Goal: Information Seeking & Learning: Check status

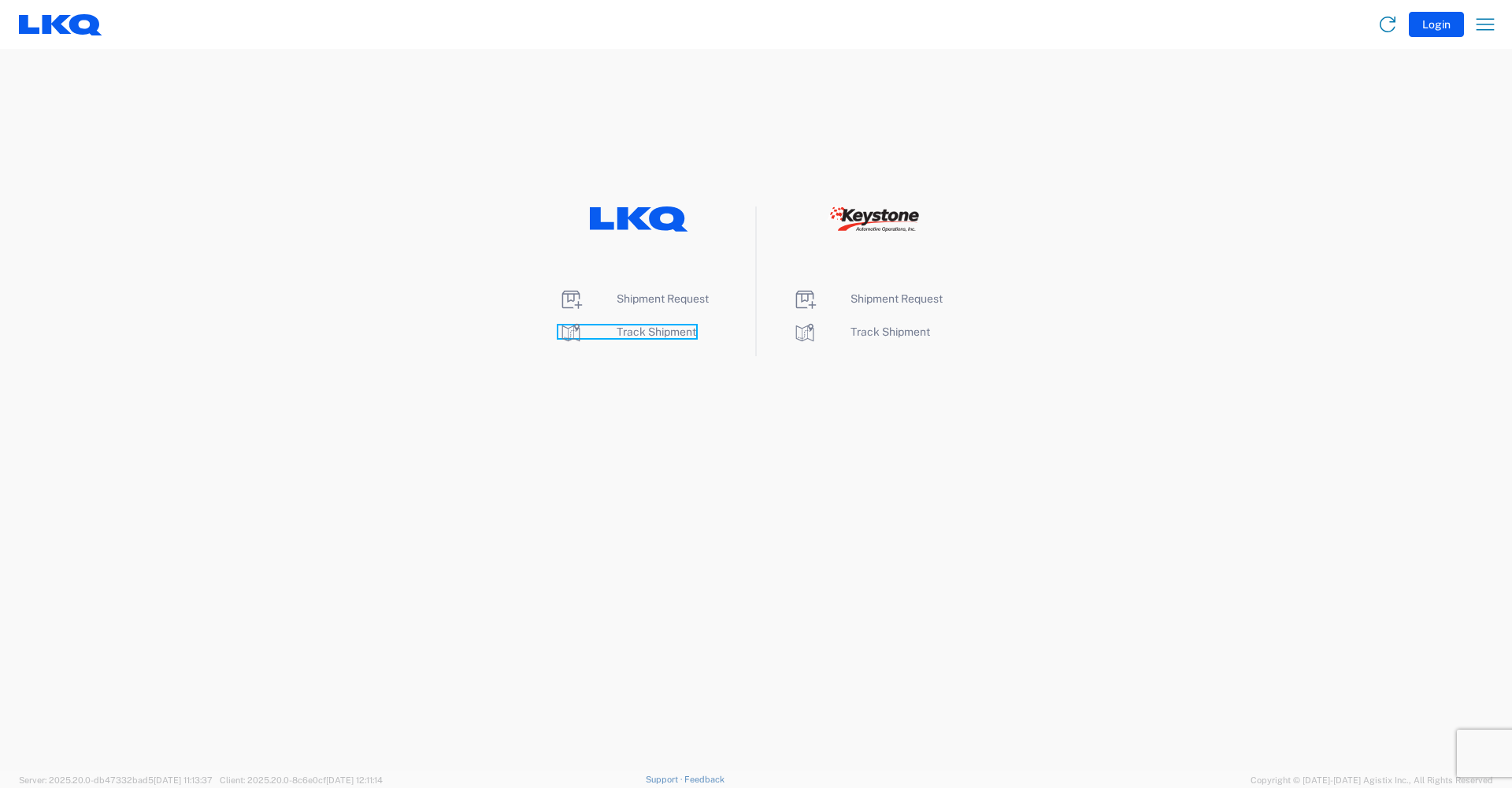
click at [675, 329] on span "Track Shipment" at bounding box center [656, 331] width 79 height 13
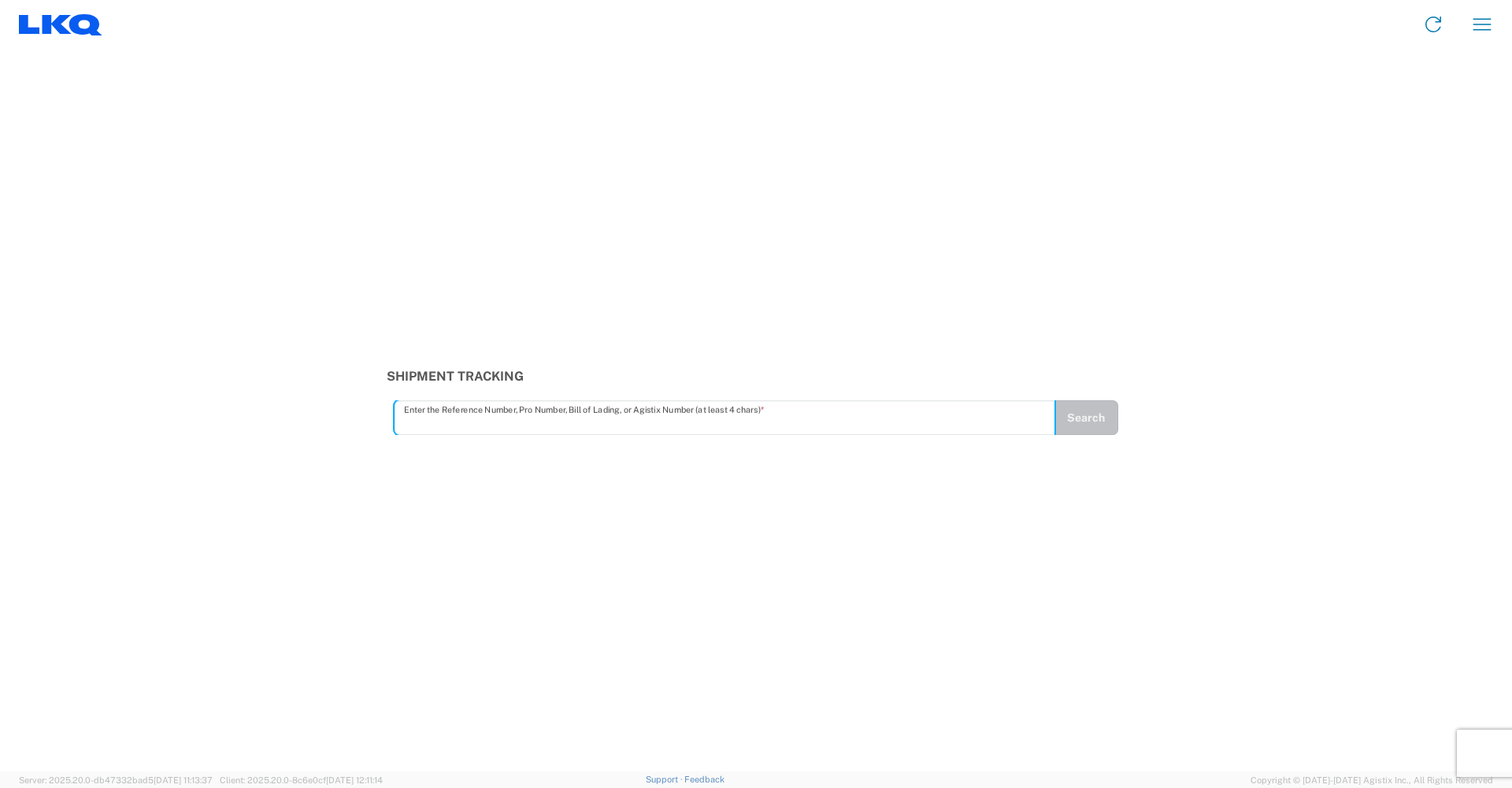
click at [454, 424] on input "text" at bounding box center [724, 418] width 642 height 27
type input "56681444"
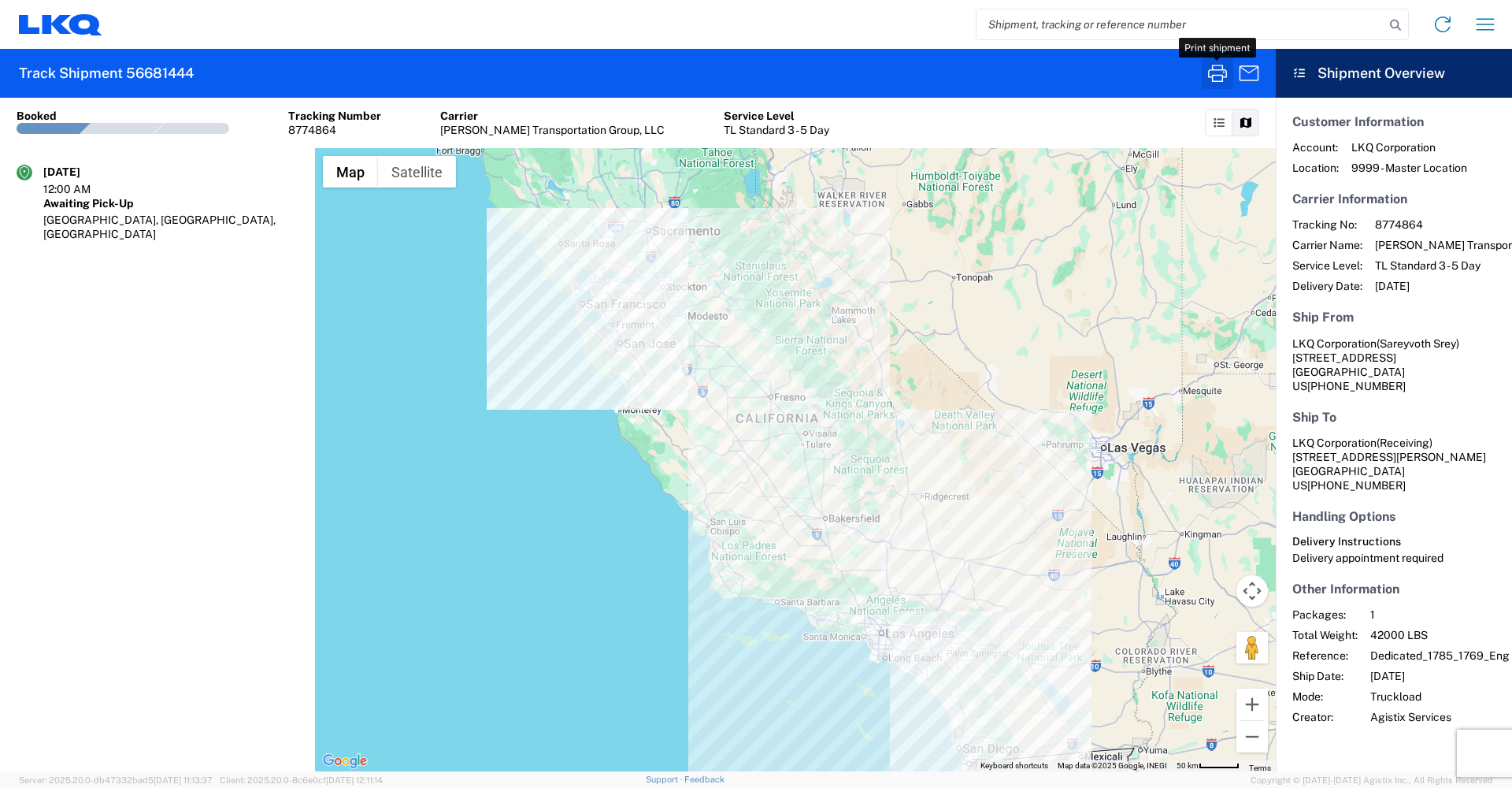
click at [1215, 86] on button "button" at bounding box center [1217, 74] width 31 height 31
